Goal: Task Accomplishment & Management: Use online tool/utility

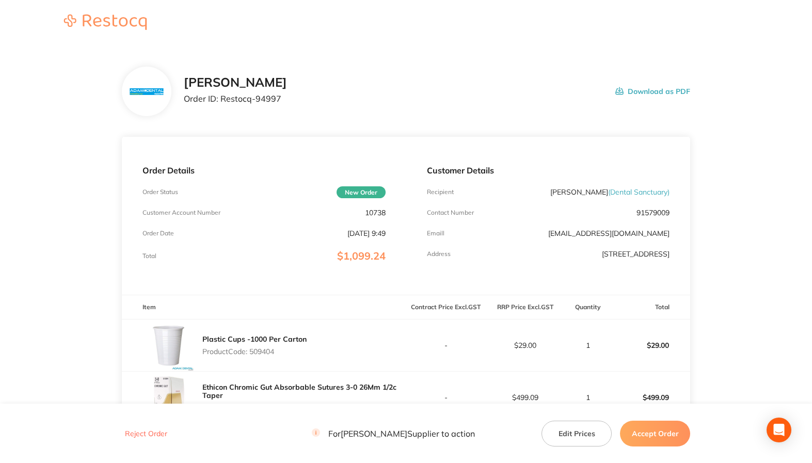
click at [456, 228] on div "Customer Details Recipient Min Jin Song ( Dental Sanctuary ) Contact Number 915…" at bounding box center [548, 216] width 285 height 158
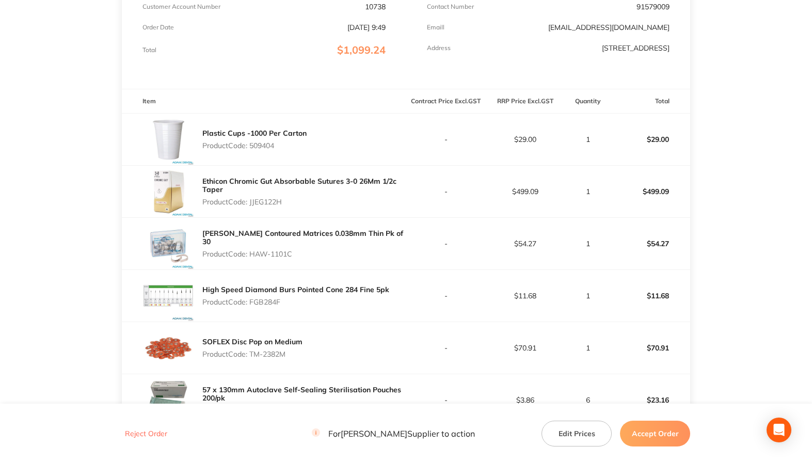
scroll to position [310, 0]
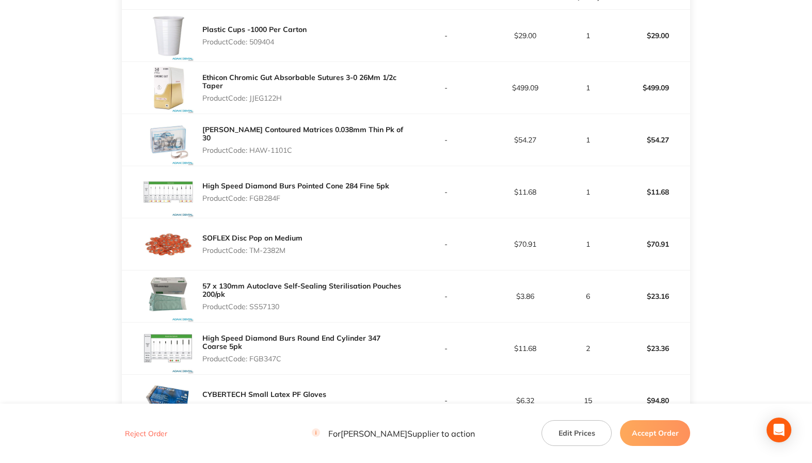
click at [442, 221] on td "-" at bounding box center [446, 244] width 80 height 52
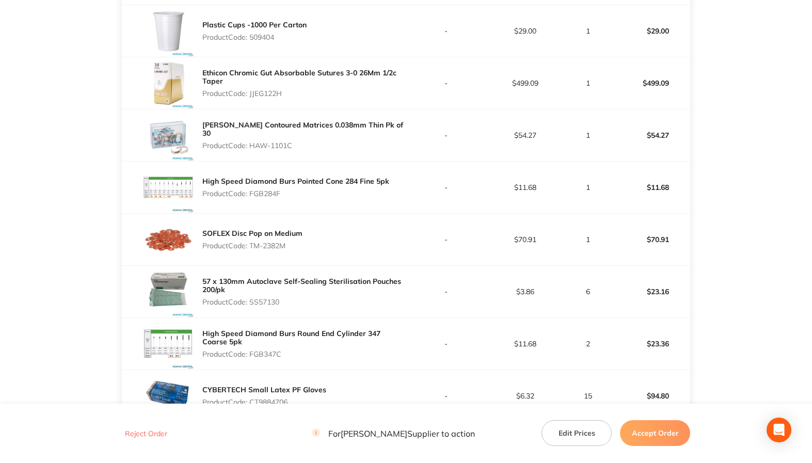
scroll to position [218, 0]
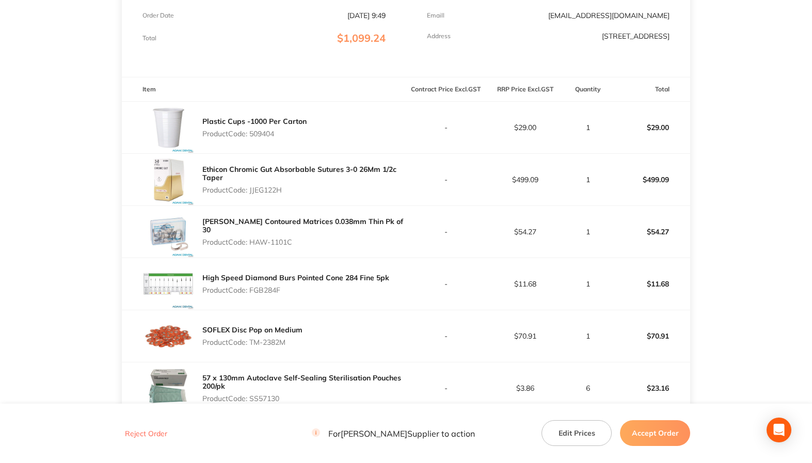
click at [347, 104] on div "Plastic Cups -1000 Per Carton Product Code: 509404" at bounding box center [264, 128] width 285 height 52
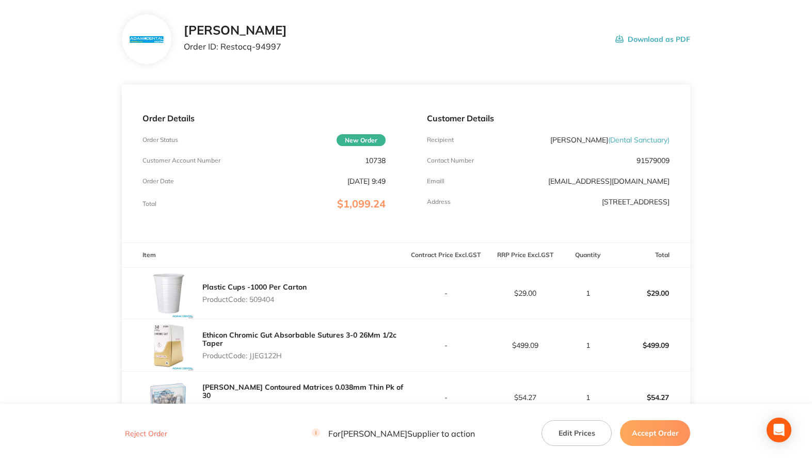
scroll to position [52, 0]
click at [262, 296] on p "Product Code: 509404" at bounding box center [254, 300] width 104 height 8
copy p "509404"
click at [261, 357] on p "Product Code: JJEG122H" at bounding box center [304, 356] width 204 height 8
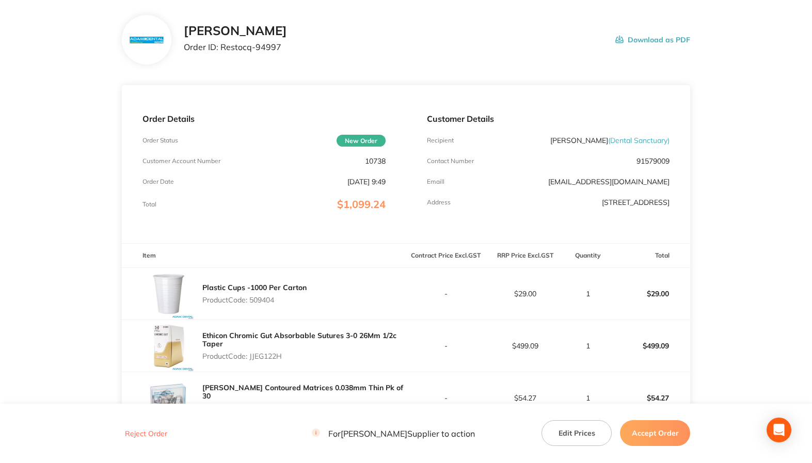
click at [261, 357] on p "Product Code: JJEG122H" at bounding box center [304, 356] width 204 height 8
copy p "JJEG122H"
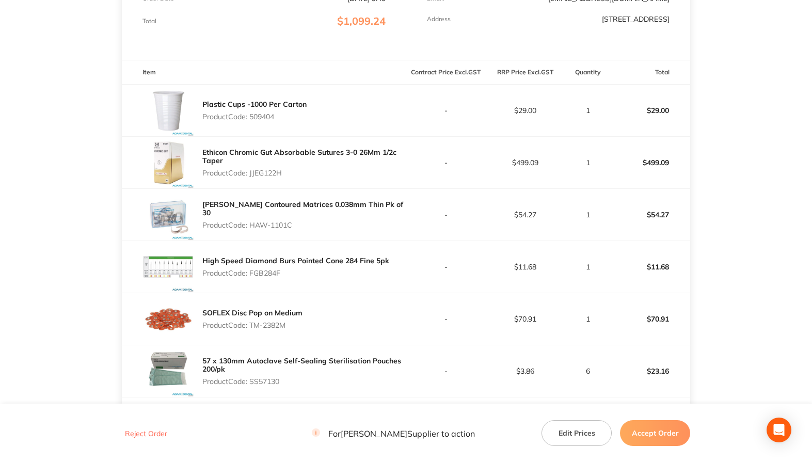
scroll to position [258, 0]
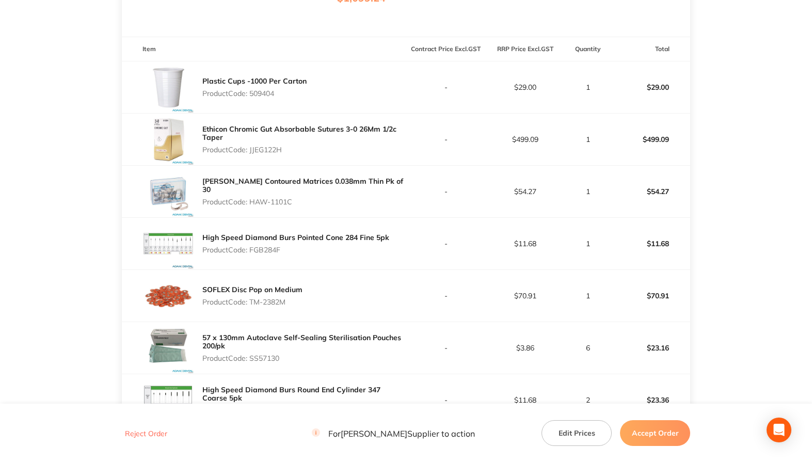
drag, startPoint x: 251, startPoint y: 200, endPoint x: 323, endPoint y: 200, distance: 71.8
click at [323, 200] on p "Product Code: HAW-1101C" at bounding box center [304, 202] width 204 height 8
copy p "HAW-1101C"
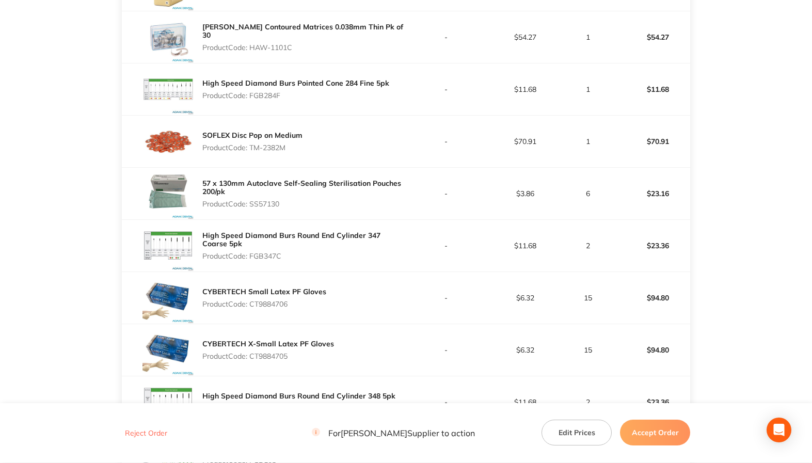
scroll to position [413, 0]
click at [259, 95] on p "Product Code: FGB284F" at bounding box center [295, 95] width 187 height 8
copy p "FGB284F"
drag, startPoint x: 251, startPoint y: 146, endPoint x: 301, endPoint y: 146, distance: 50.1
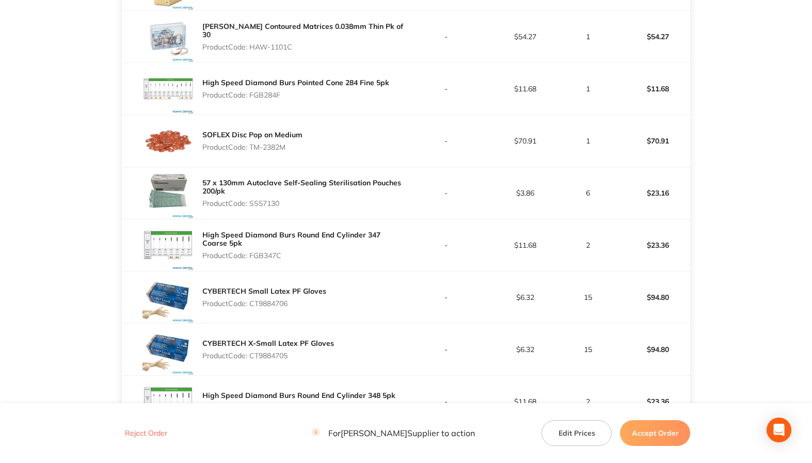
click at [301, 146] on p "Product Code: TM-2382M" at bounding box center [252, 147] width 100 height 8
copy p "TM-2382M"
click at [263, 202] on p "Product Code: SS57130" at bounding box center [304, 203] width 204 height 8
copy p "SS57130"
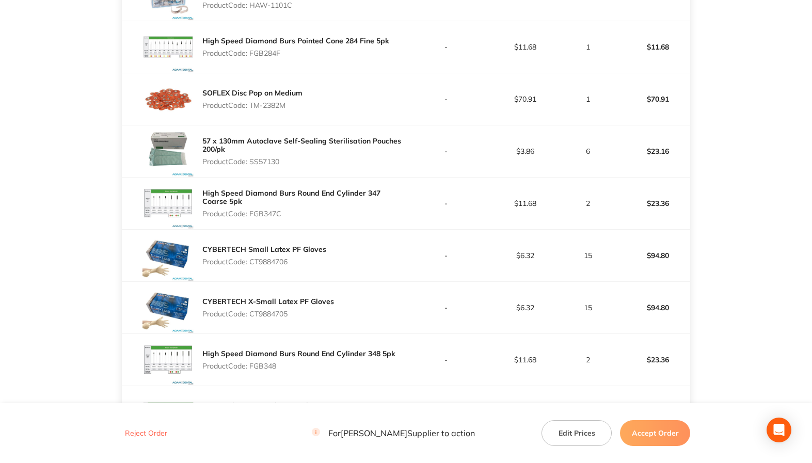
scroll to position [568, 0]
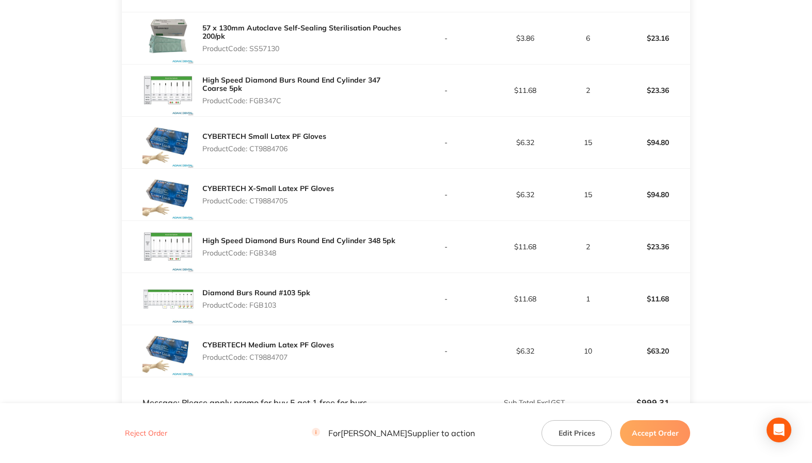
click at [259, 98] on p "Product Code: FGB347C" at bounding box center [304, 101] width 204 height 8
copy p "FGB347C"
click at [263, 148] on p "Product Code: CT9884706" at bounding box center [264, 149] width 124 height 8
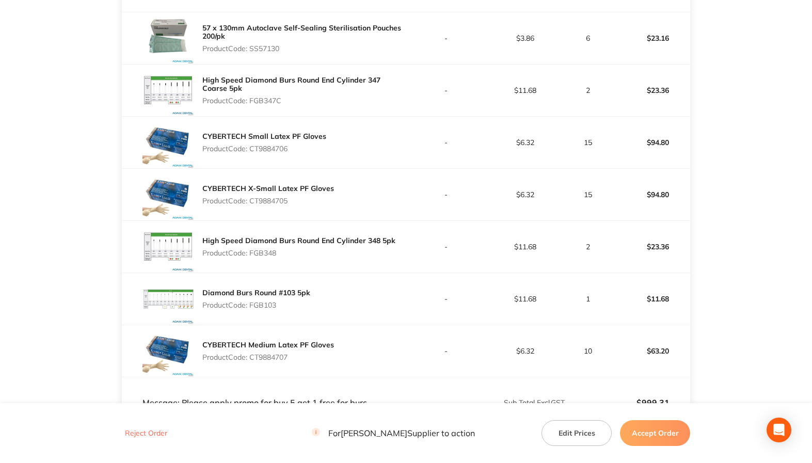
copy p "CT9884706"
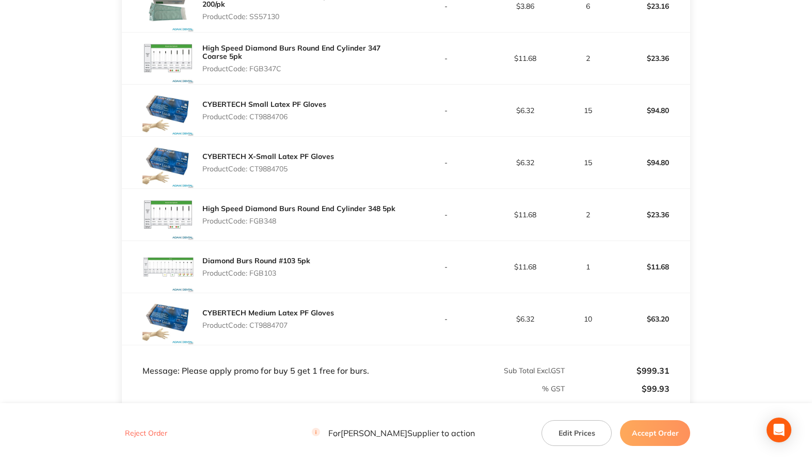
scroll to position [671, 0]
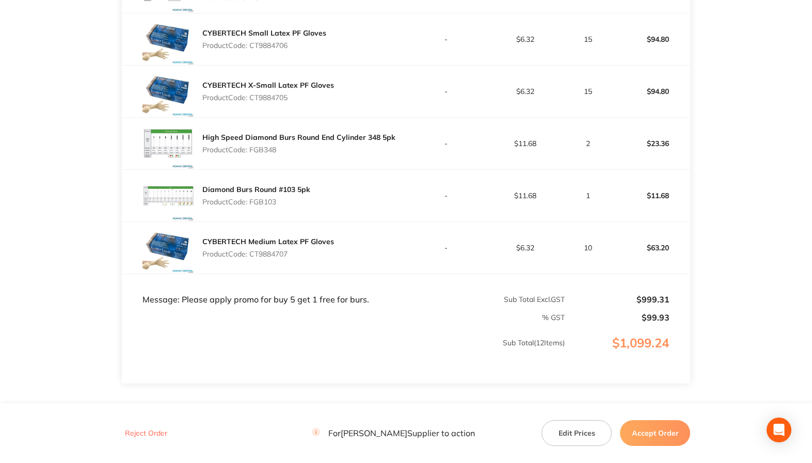
click at [264, 96] on p "Product Code: CT9884705" at bounding box center [268, 97] width 132 height 8
copy p "CT9884705"
click at [265, 148] on p "Product Code: FGB348" at bounding box center [298, 150] width 193 height 8
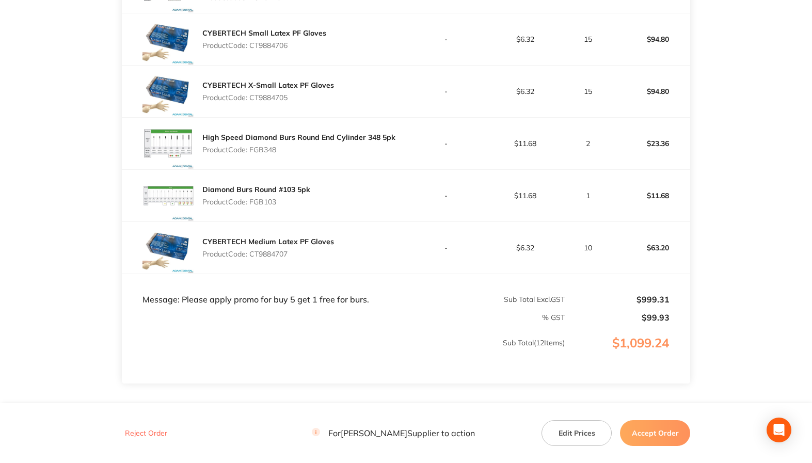
copy p "FGB348"
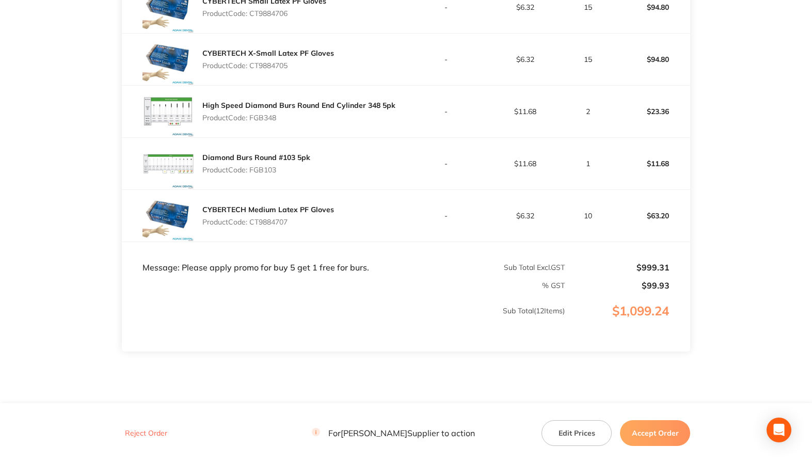
scroll to position [734, 0]
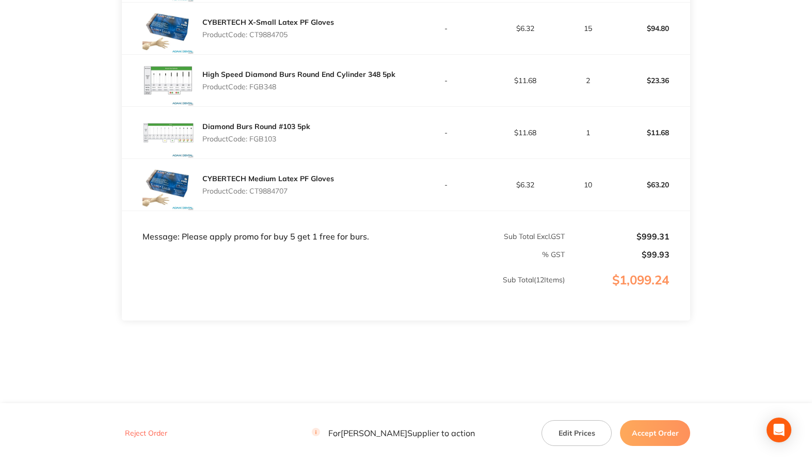
click at [263, 142] on p "Product Code: FGB103" at bounding box center [256, 139] width 108 height 8
click at [275, 190] on p "Product Code: CT9884707" at bounding box center [268, 191] width 132 height 8
click at [284, 191] on p "Product Code: CT9884707" at bounding box center [268, 191] width 132 height 8
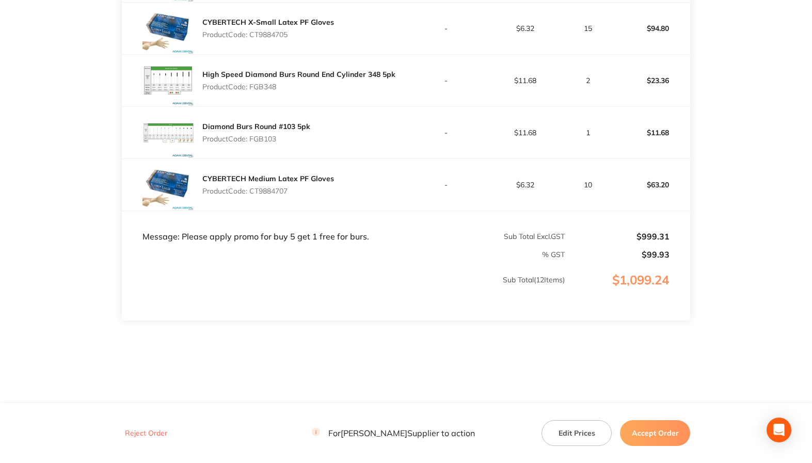
click at [284, 191] on p "Product Code: CT9884707" at bounding box center [268, 191] width 132 height 8
click at [276, 206] on div "CYBERTECH Medium Latex PF Gloves Product Code: CT9884707" at bounding box center [264, 185] width 285 height 52
click at [269, 191] on p "Product Code: CT9884707" at bounding box center [268, 191] width 132 height 8
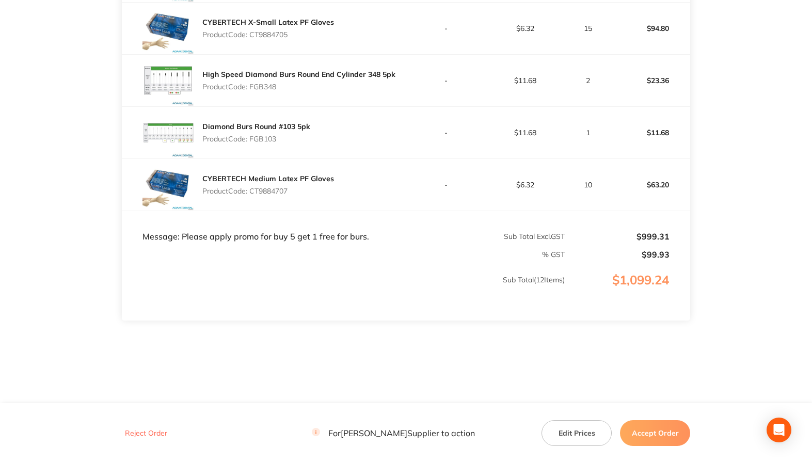
click at [269, 191] on p "Product Code: CT9884707" at bounding box center [268, 191] width 132 height 8
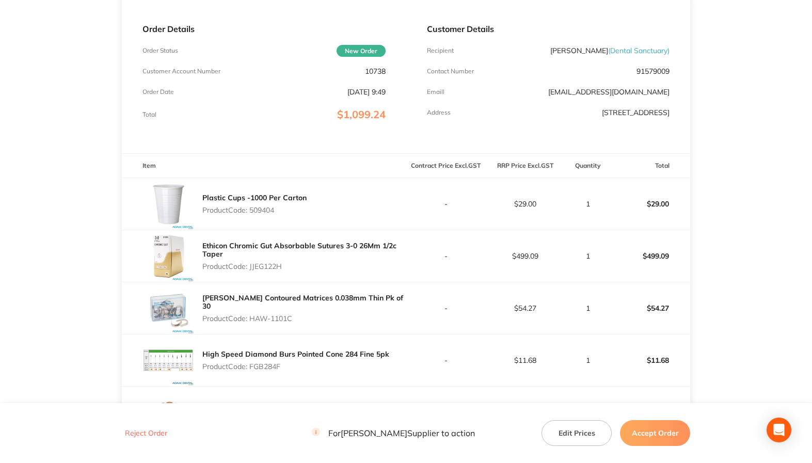
scroll to position [258, 0]
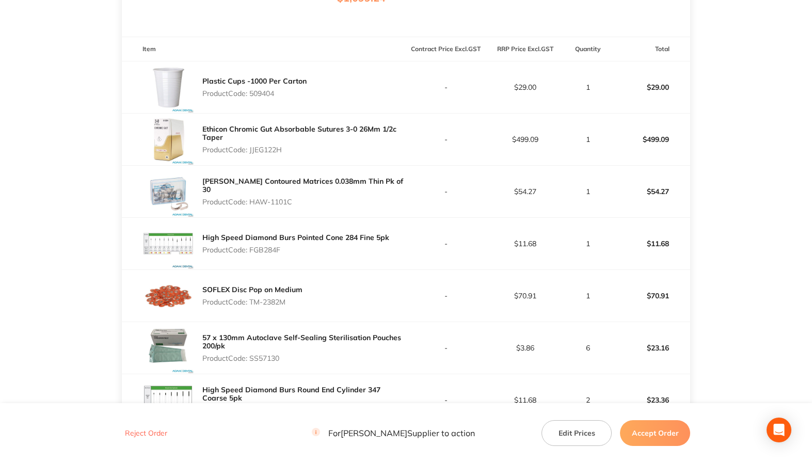
click at [261, 147] on p "Product Code: JJEG122H" at bounding box center [304, 150] width 204 height 8
drag, startPoint x: 250, startPoint y: 201, endPoint x: 327, endPoint y: 195, distance: 77.2
click at [327, 195] on div "[PERSON_NAME] Contoured Matrices 0.038mm Thin Pk of 30 Product Code: HAW-1101C" at bounding box center [304, 191] width 204 height 37
click at [261, 252] on p "Product Code: FGB284F" at bounding box center [295, 250] width 187 height 8
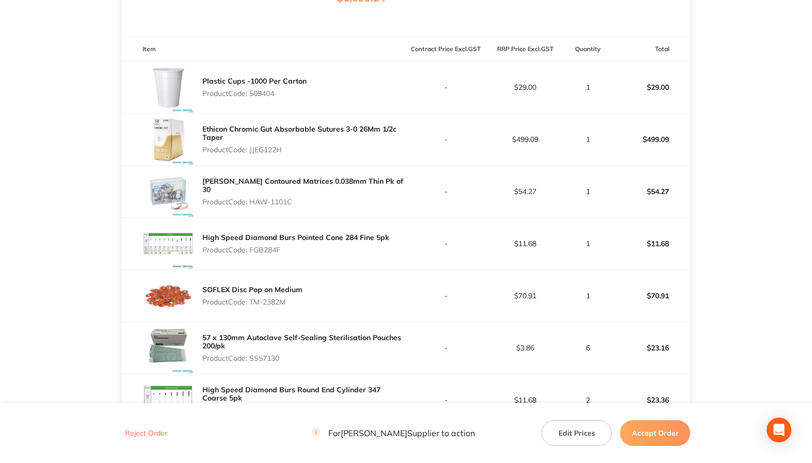
click at [261, 252] on p "Product Code: FGB284F" at bounding box center [295, 250] width 187 height 8
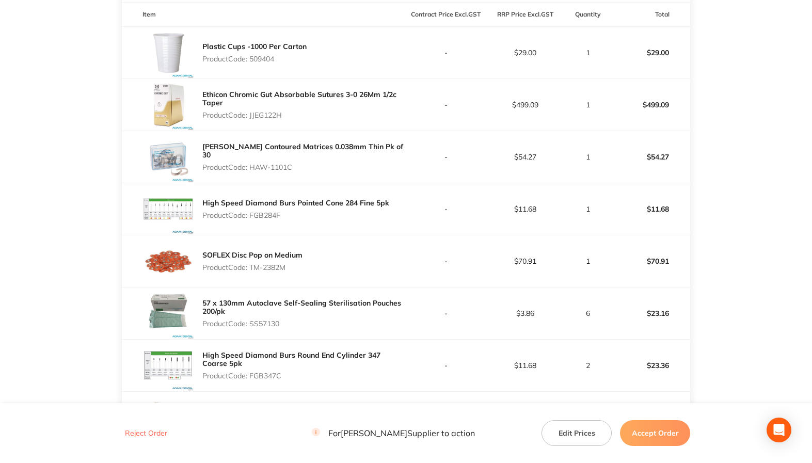
scroll to position [362, 0]
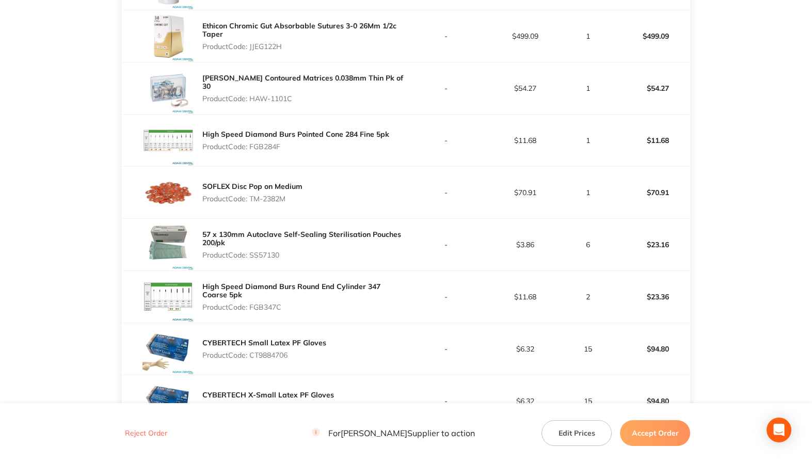
drag, startPoint x: 252, startPoint y: 199, endPoint x: 313, endPoint y: 194, distance: 61.7
click at [313, 193] on div "SOFLEX Disc Pop on Medium Product Code: TM-2382M" at bounding box center [264, 193] width 285 height 52
click at [275, 253] on p "Product Code: SS57130" at bounding box center [304, 255] width 204 height 8
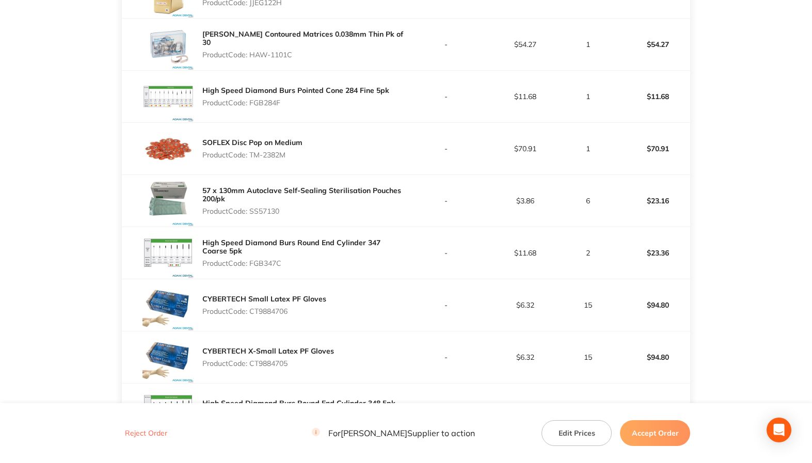
scroll to position [465, 0]
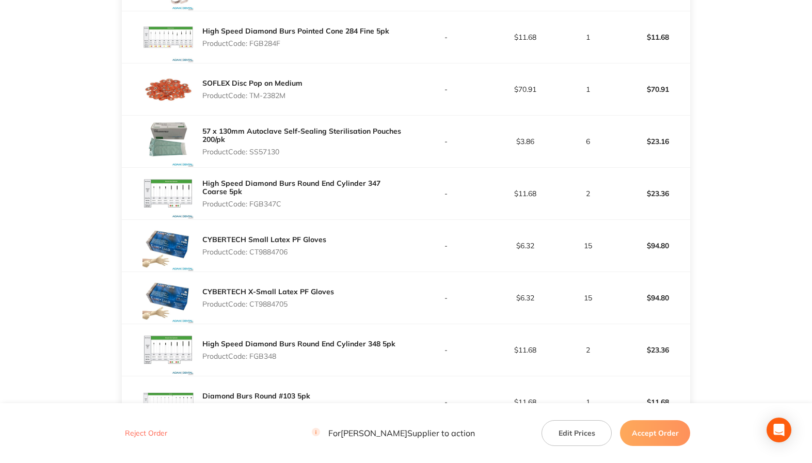
click at [268, 203] on p "Product Code: FGB347C" at bounding box center [304, 204] width 204 height 8
click at [269, 249] on p "Product Code: CT9884706" at bounding box center [264, 252] width 124 height 8
click at [284, 303] on p "Product Code: CT9884705" at bounding box center [268, 304] width 132 height 8
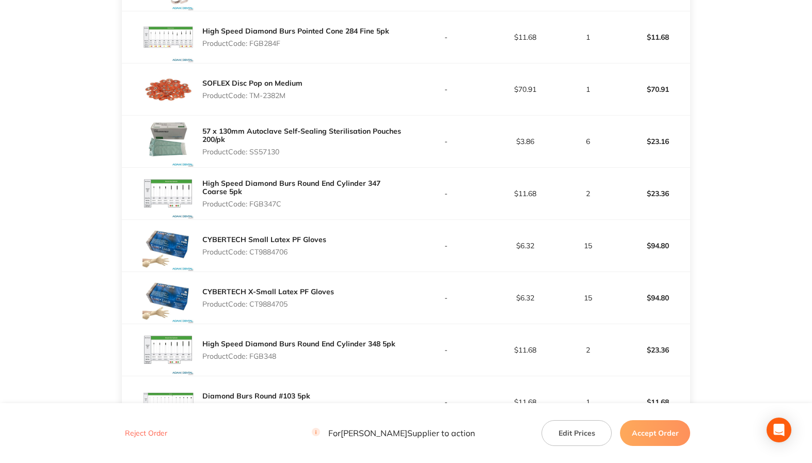
click at [284, 303] on p "Product Code: CT9884705" at bounding box center [268, 304] width 132 height 8
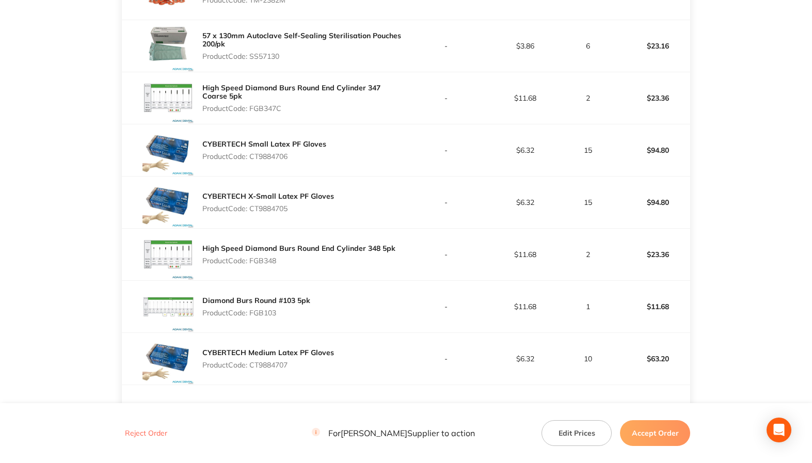
scroll to position [620, 0]
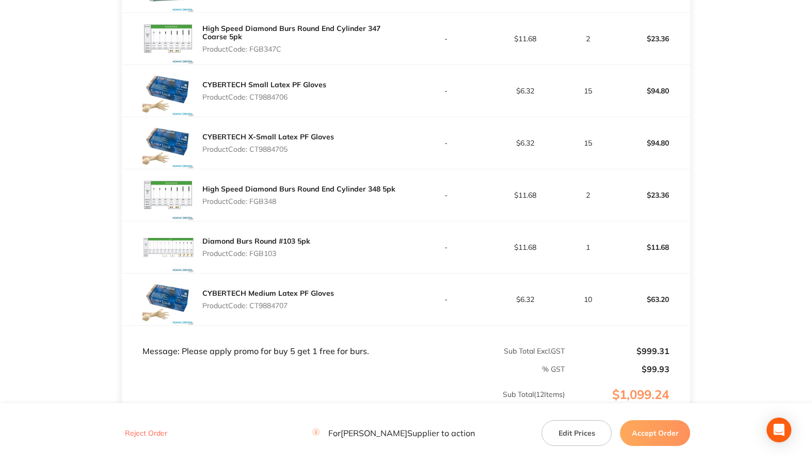
click at [268, 202] on p "Product Code: FGB348" at bounding box center [298, 201] width 193 height 8
click at [257, 254] on p "Product Code: FGB103" at bounding box center [256, 253] width 108 height 8
click at [272, 308] on p "Product Code: CT9884707" at bounding box center [268, 306] width 132 height 8
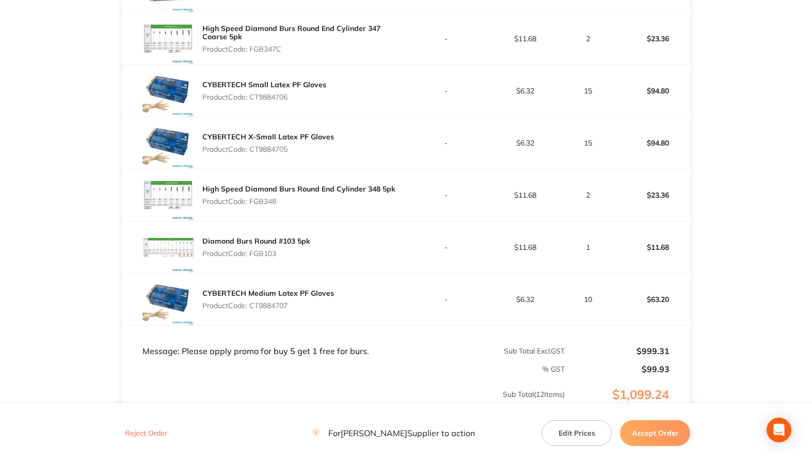
click at [272, 308] on p "Product Code: CT9884707" at bounding box center [268, 306] width 132 height 8
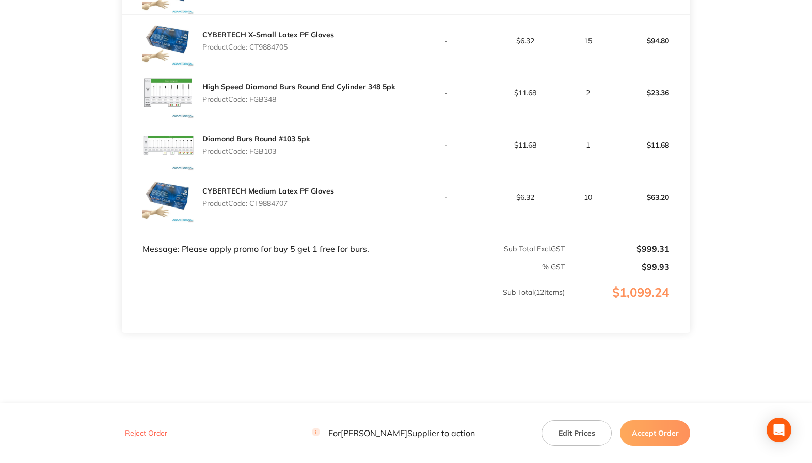
scroll to position [734, 0]
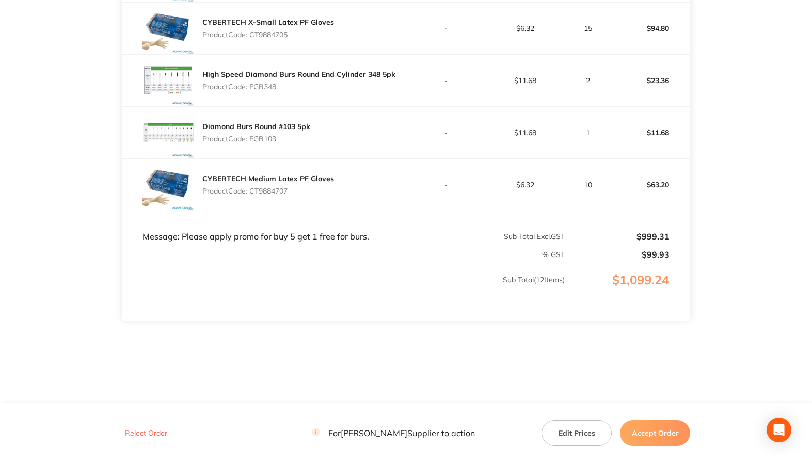
click at [646, 435] on button "Accept Order" at bounding box center [655, 433] width 70 height 26
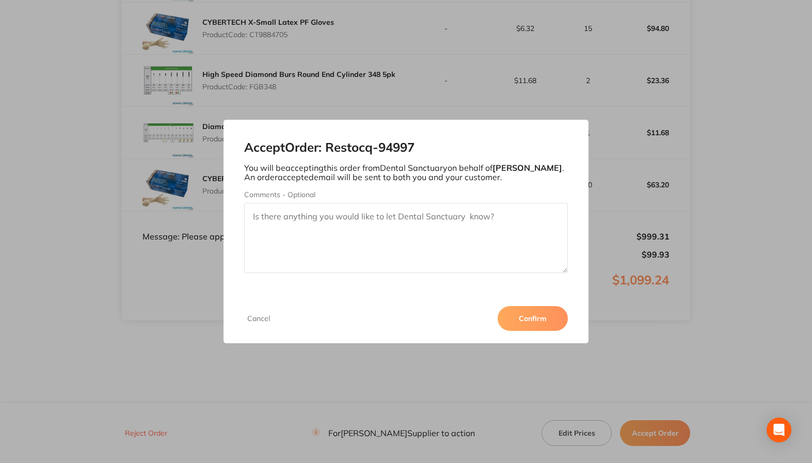
click at [524, 308] on button "Confirm" at bounding box center [533, 318] width 70 height 25
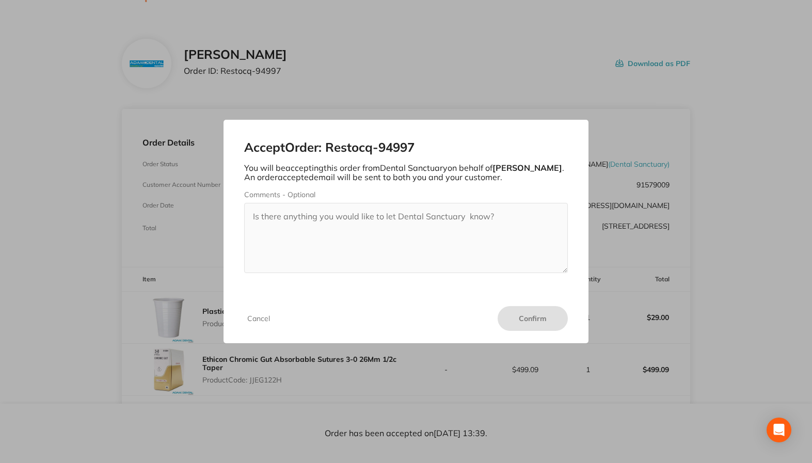
scroll to position [0, 0]
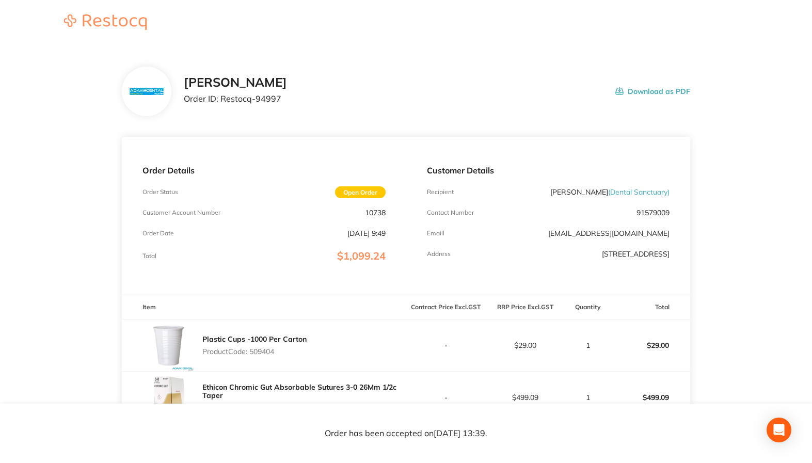
click at [229, 100] on p "Order ID: Restocq- 94997" at bounding box center [235, 98] width 103 height 9
drag, startPoint x: 221, startPoint y: 96, endPoint x: 326, endPoint y: 99, distance: 105.4
click at [326, 99] on div "[PERSON_NAME] Order ID: Restocq- 94997 Download as PDF" at bounding box center [437, 91] width 507 height 32
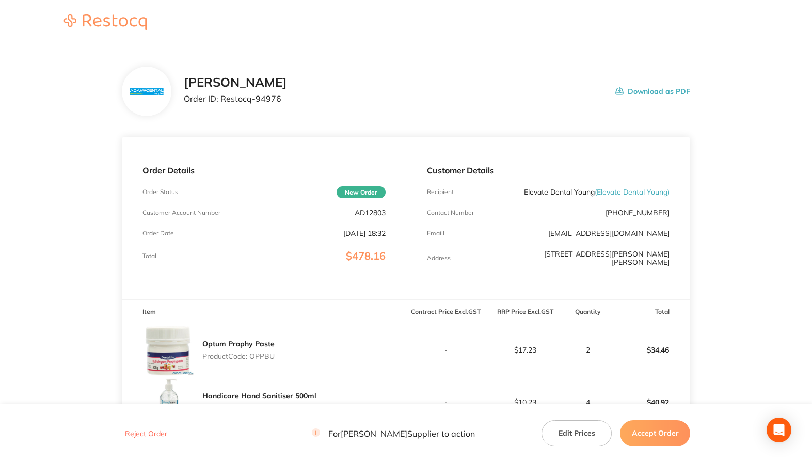
click at [366, 211] on p "AD12803" at bounding box center [370, 213] width 31 height 8
copy p "AD12803"
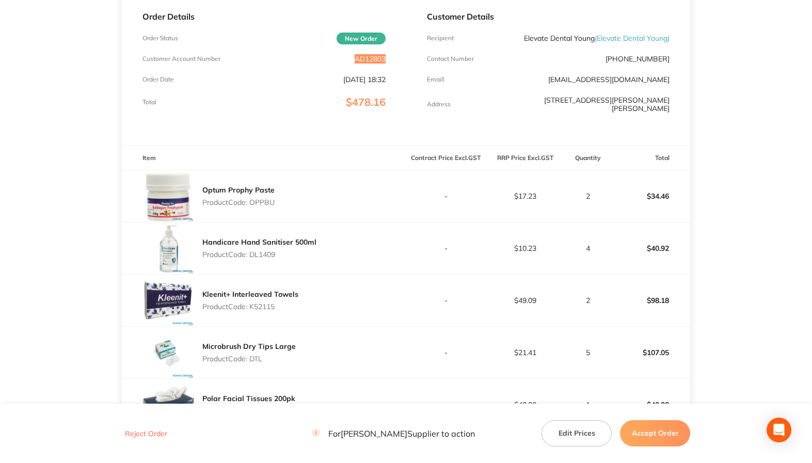
scroll to position [155, 0]
click at [263, 199] on p "Product Code: OPPBU" at bounding box center [238, 201] width 72 height 8
copy p "OPPBU"
click at [266, 252] on p "Product Code: DL1409" at bounding box center [259, 253] width 114 height 8
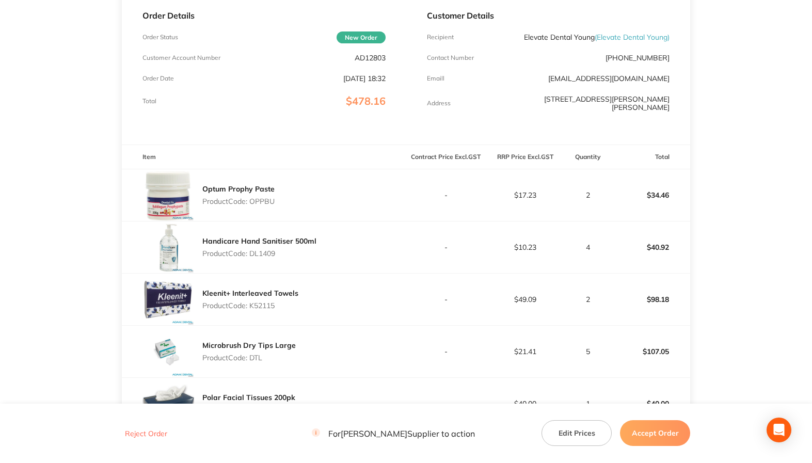
click at [266, 252] on p "Product Code: DL1409" at bounding box center [259, 253] width 114 height 8
copy p "DL1409"
click at [261, 302] on p "Product Code: K52115" at bounding box center [250, 306] width 96 height 8
copy p "K52115"
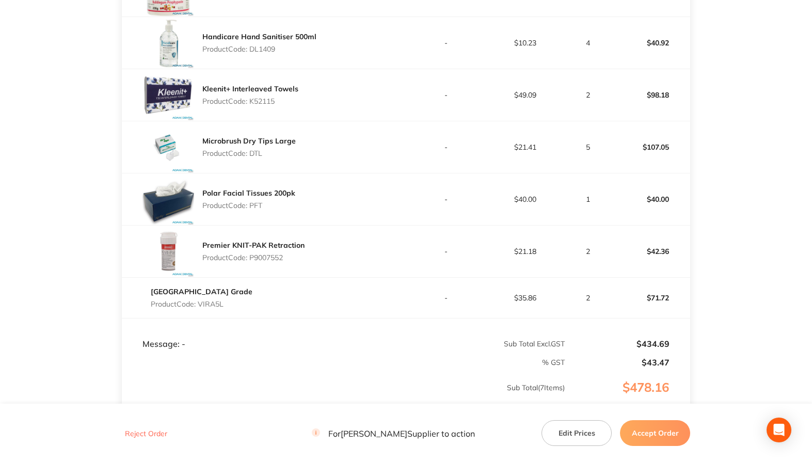
scroll to position [362, 0]
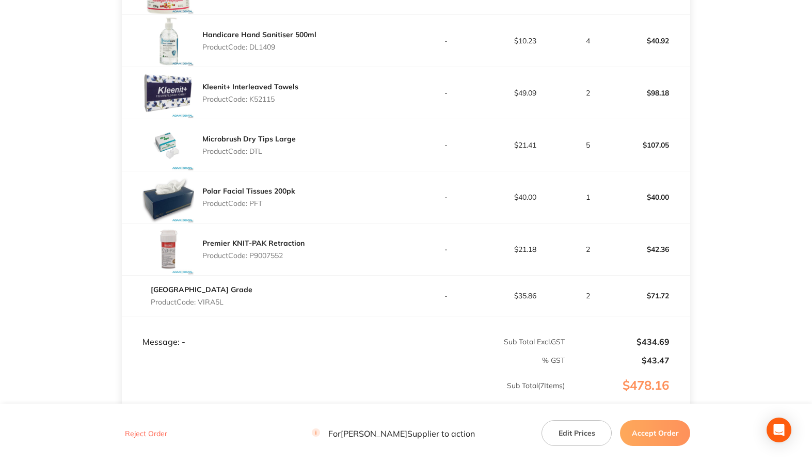
click at [258, 147] on p "Product Code: DTL" at bounding box center [248, 151] width 93 height 8
copy p "DTL"
click at [256, 202] on p "Product Code: PFT" at bounding box center [248, 203] width 93 height 8
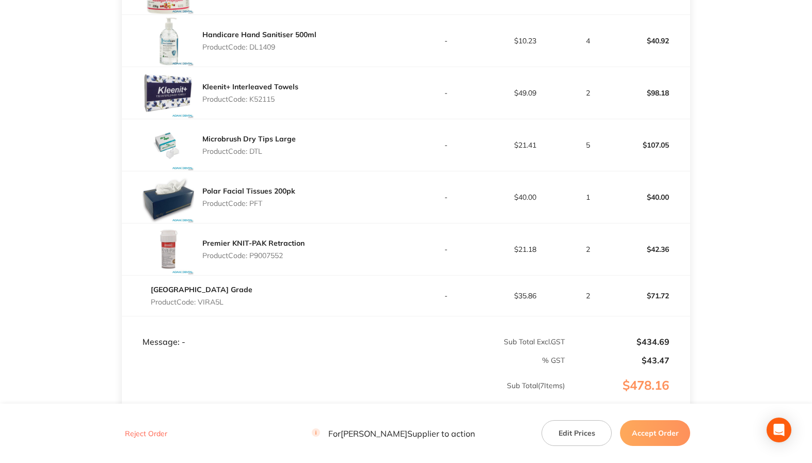
copy p "PFT"
click at [274, 252] on p "Product Code: P9007552" at bounding box center [253, 256] width 102 height 8
copy p "P9007552"
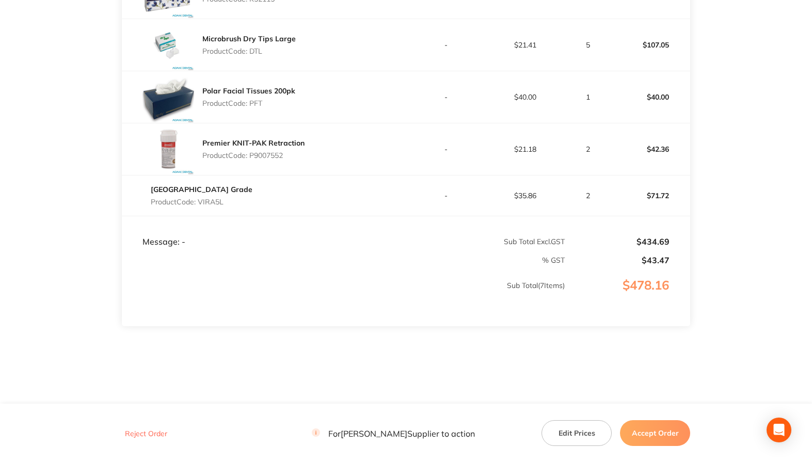
scroll to position [462, 0]
click at [218, 197] on p "Product Code: VIRA5L" at bounding box center [202, 201] width 102 height 8
copy p "VIRA5L"
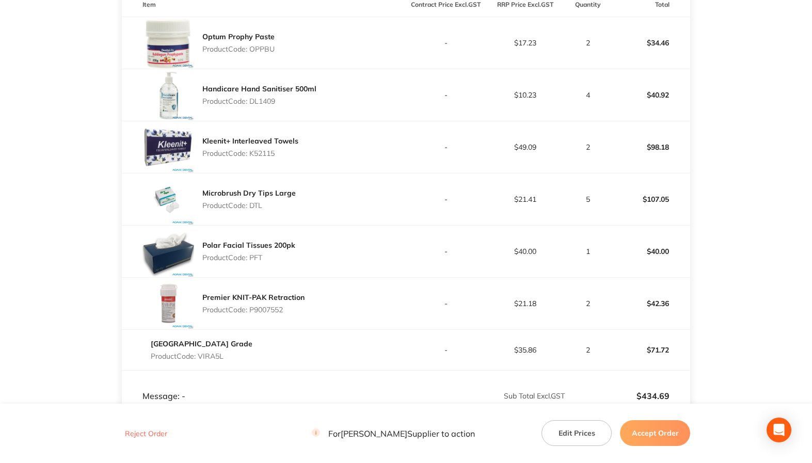
scroll to position [152, 0]
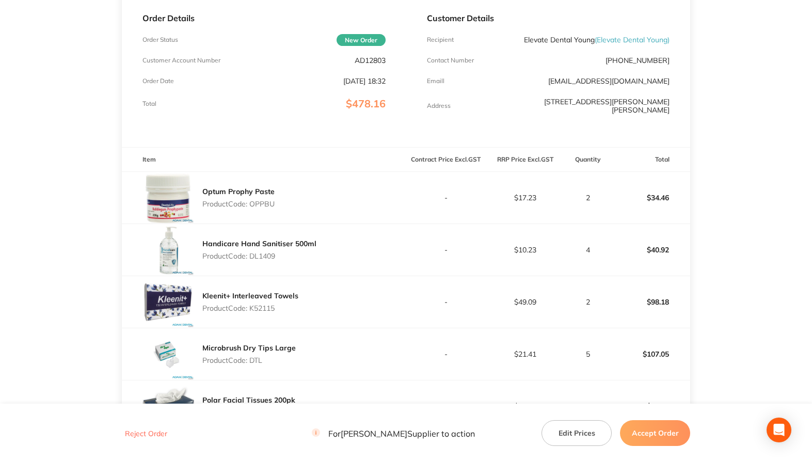
click at [363, 59] on p "AD12803" at bounding box center [370, 60] width 31 height 8
copy p "AD12803"
click at [260, 201] on p "Product Code: OPPBU" at bounding box center [238, 204] width 72 height 8
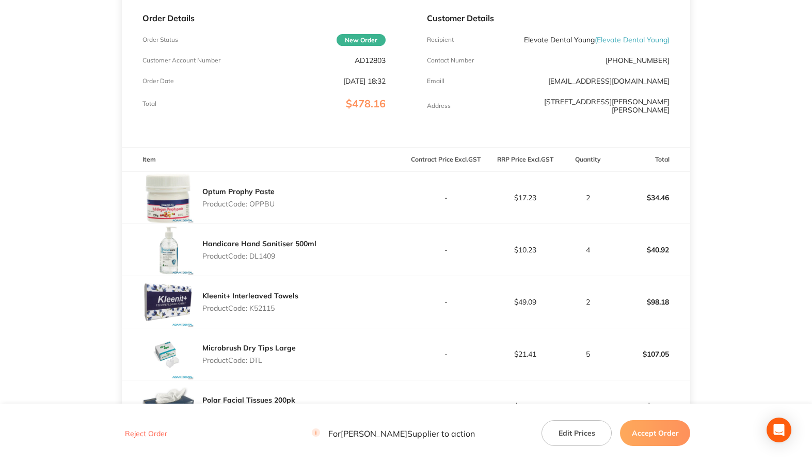
copy p "OPPBU"
click at [257, 252] on p "Product Code: DL1409" at bounding box center [259, 256] width 114 height 8
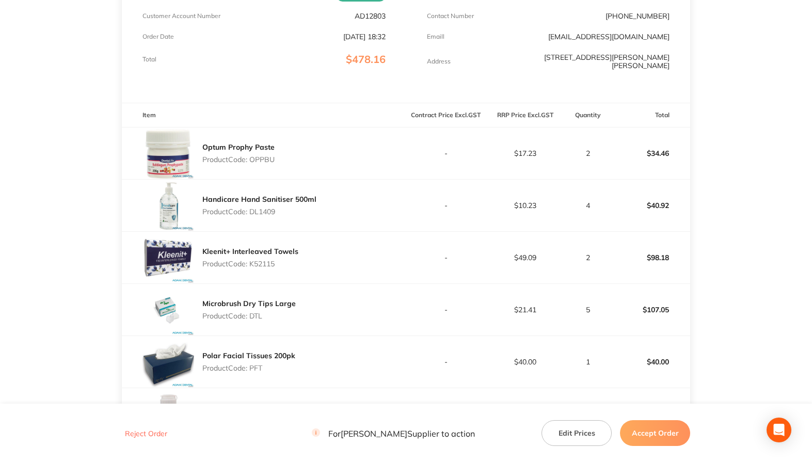
scroll to position [256, 0]
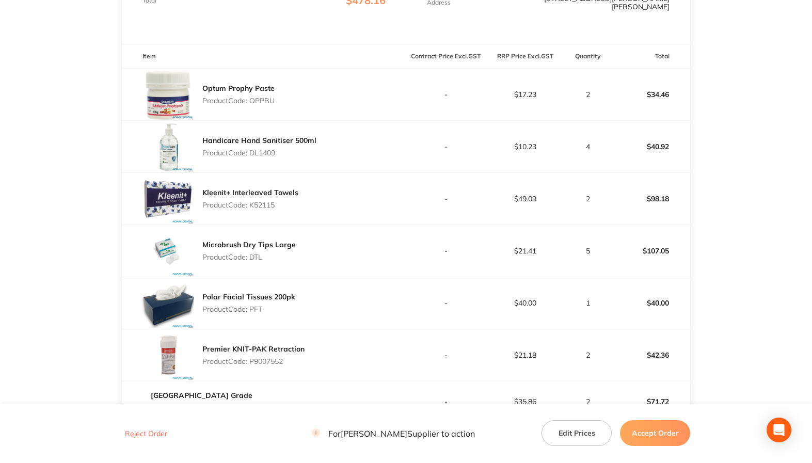
click at [264, 203] on p "Product Code: K52115" at bounding box center [250, 205] width 96 height 8
click at [257, 253] on p "Product Code: DTL" at bounding box center [248, 257] width 93 height 8
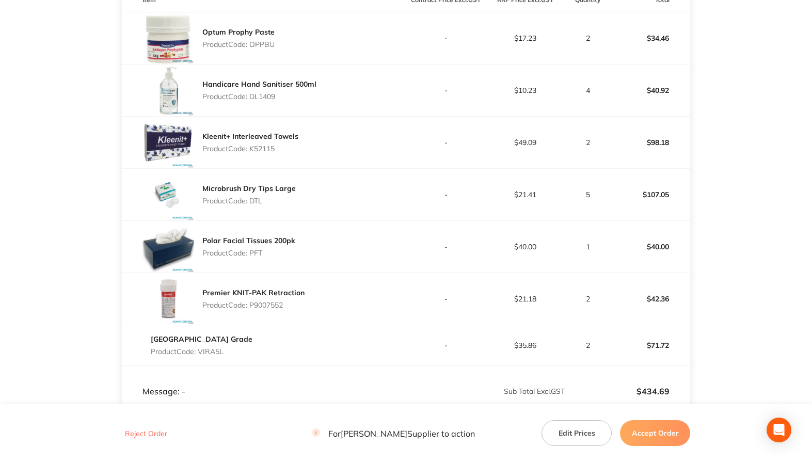
scroll to position [411, 0]
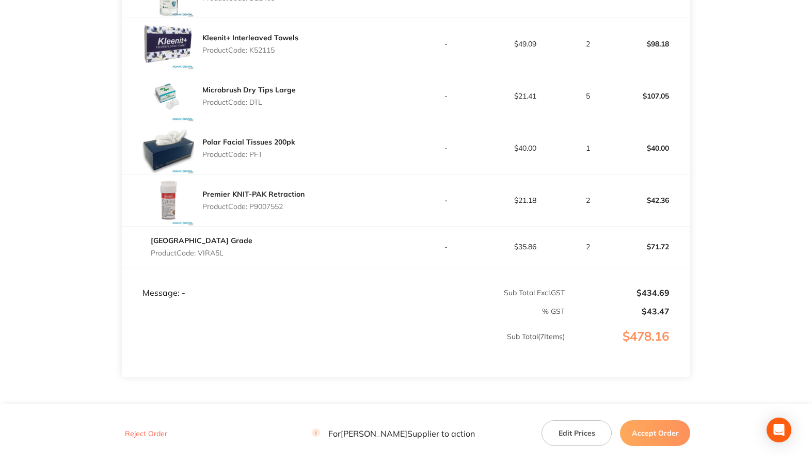
click at [255, 152] on p "Product Code: PFT" at bounding box center [248, 154] width 93 height 8
click at [275, 202] on p "Product Code: P9007552" at bounding box center [253, 206] width 102 height 8
click at [210, 249] on p "Product Code: VIRA5L" at bounding box center [202, 253] width 102 height 8
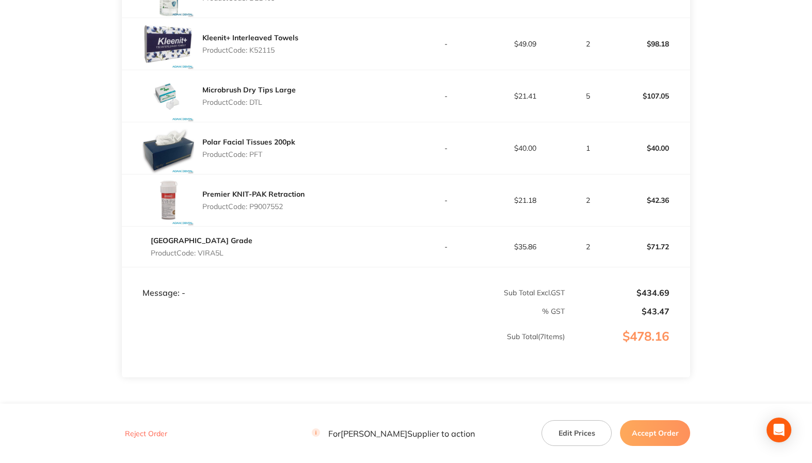
click at [210, 249] on p "Product Code: VIRA5L" at bounding box center [202, 253] width 102 height 8
click at [658, 444] on button "Accept Order" at bounding box center [655, 433] width 70 height 26
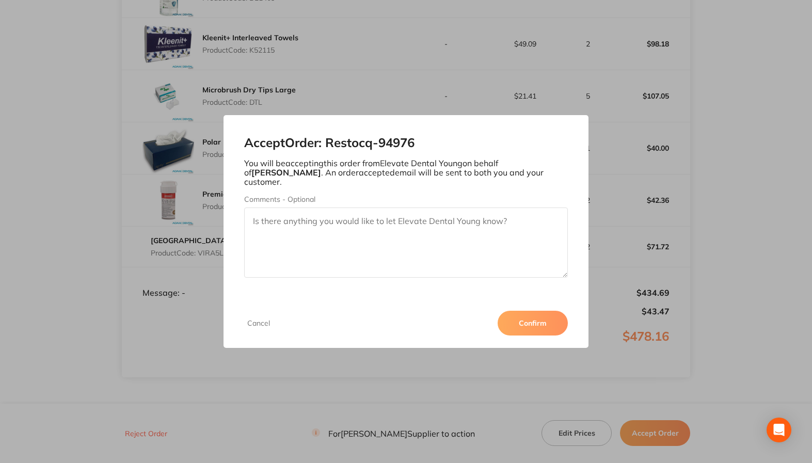
click at [535, 319] on button "Confirm" at bounding box center [533, 323] width 70 height 25
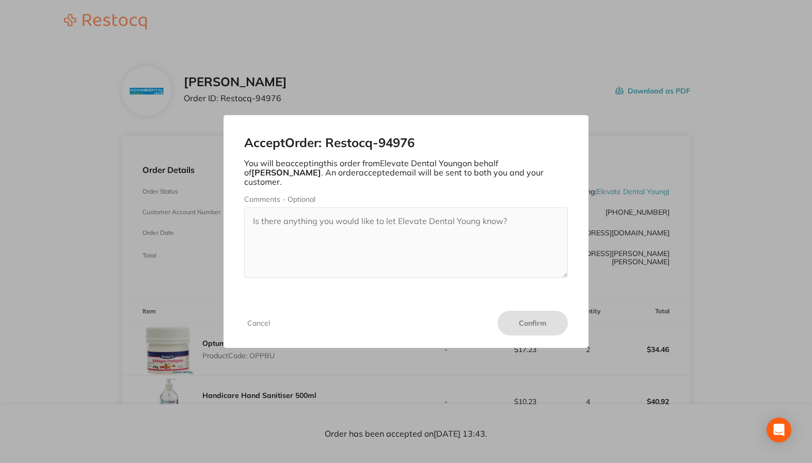
scroll to position [0, 0]
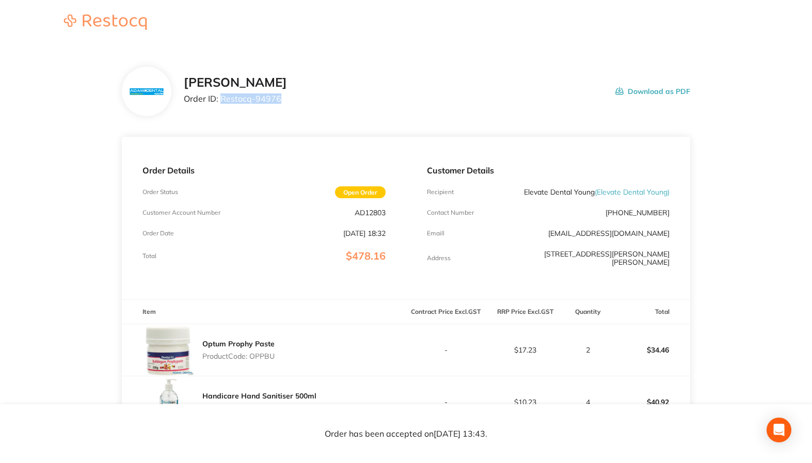
drag, startPoint x: 221, startPoint y: 100, endPoint x: 371, endPoint y: 96, distance: 150.3
click at [371, 96] on div "Adam Dental Order ID: Restocq- 94976 Download as PDF" at bounding box center [437, 91] width 507 height 32
